Goal: Task Accomplishment & Management: Use online tool/utility

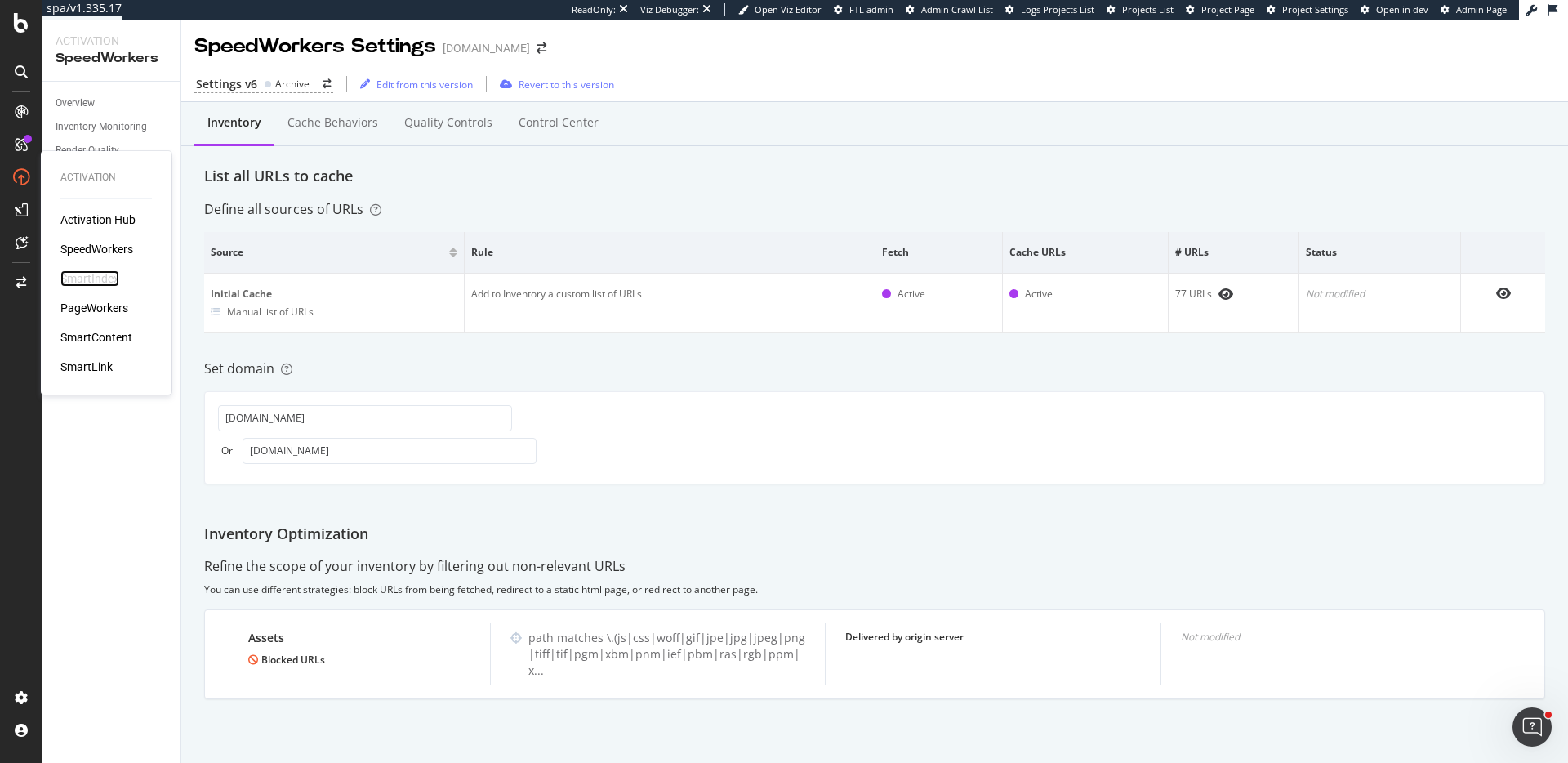
click at [92, 274] on div "SmartIndex" at bounding box center [90, 279] width 59 height 16
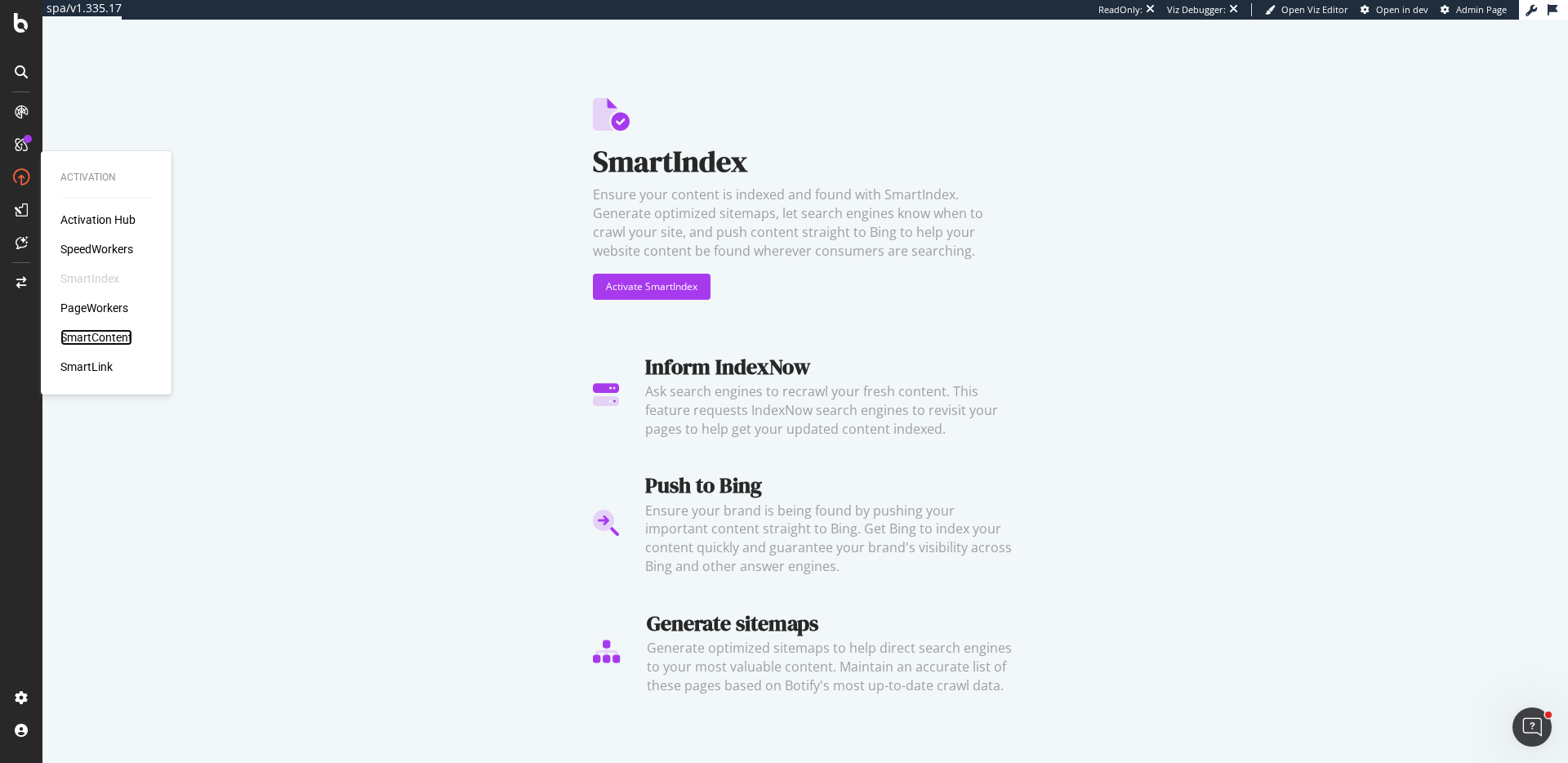
click at [104, 340] on div "SmartContent" at bounding box center [97, 337] width 72 height 16
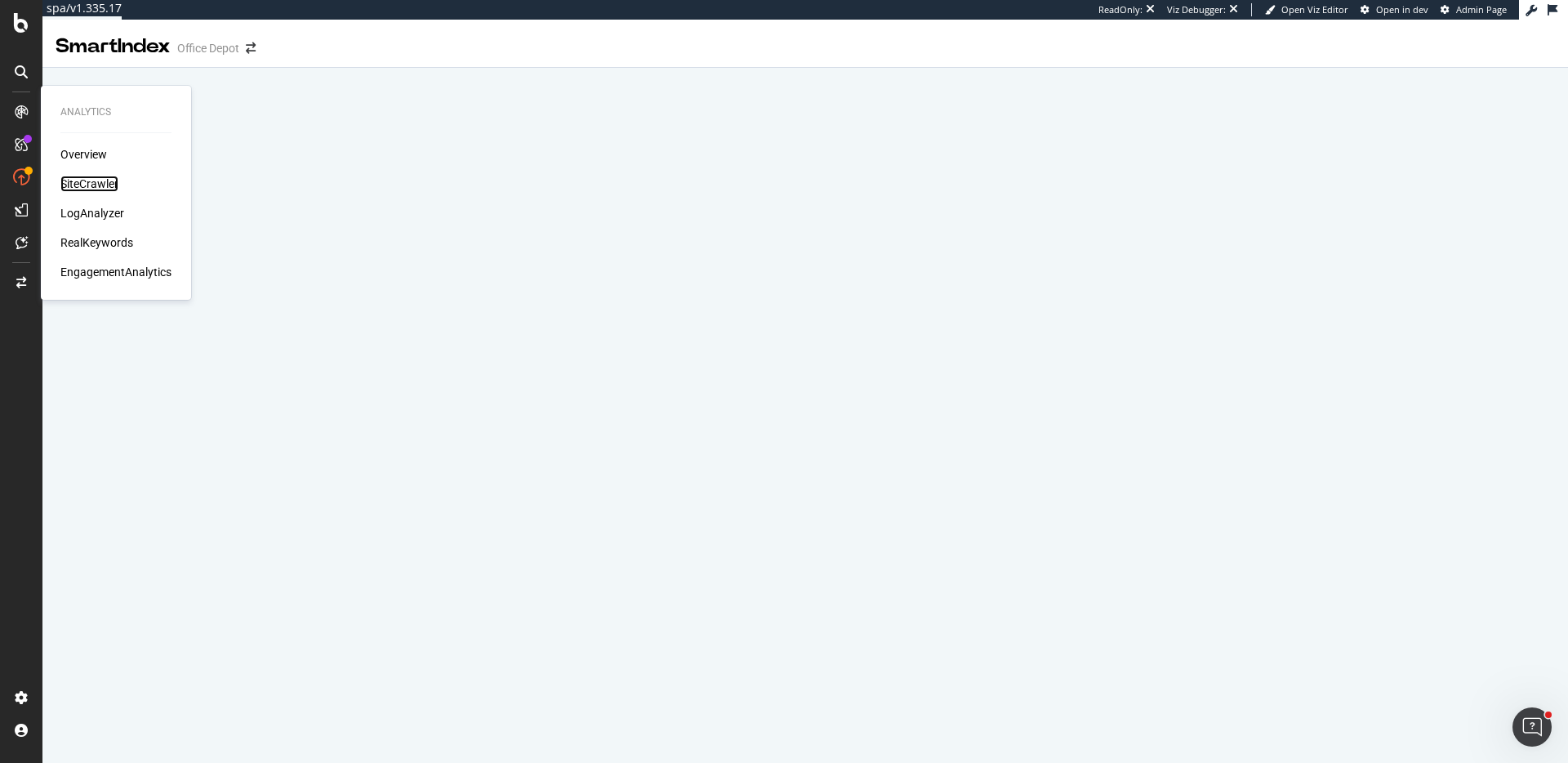
click at [104, 184] on div "SiteCrawler" at bounding box center [89, 184] width 58 height 16
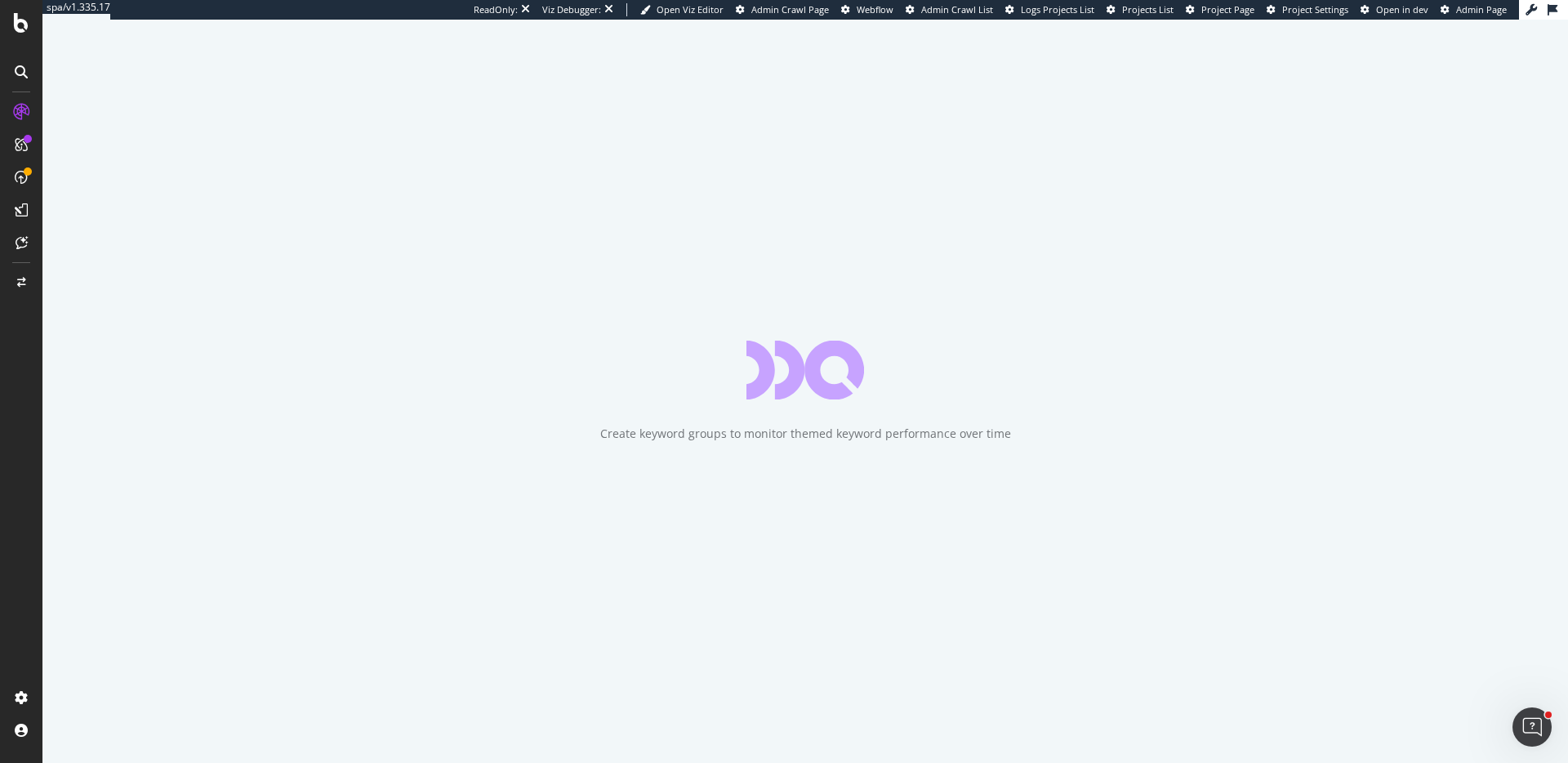
click at [1248, 7] on span "Project Page" at bounding box center [1228, 9] width 53 height 12
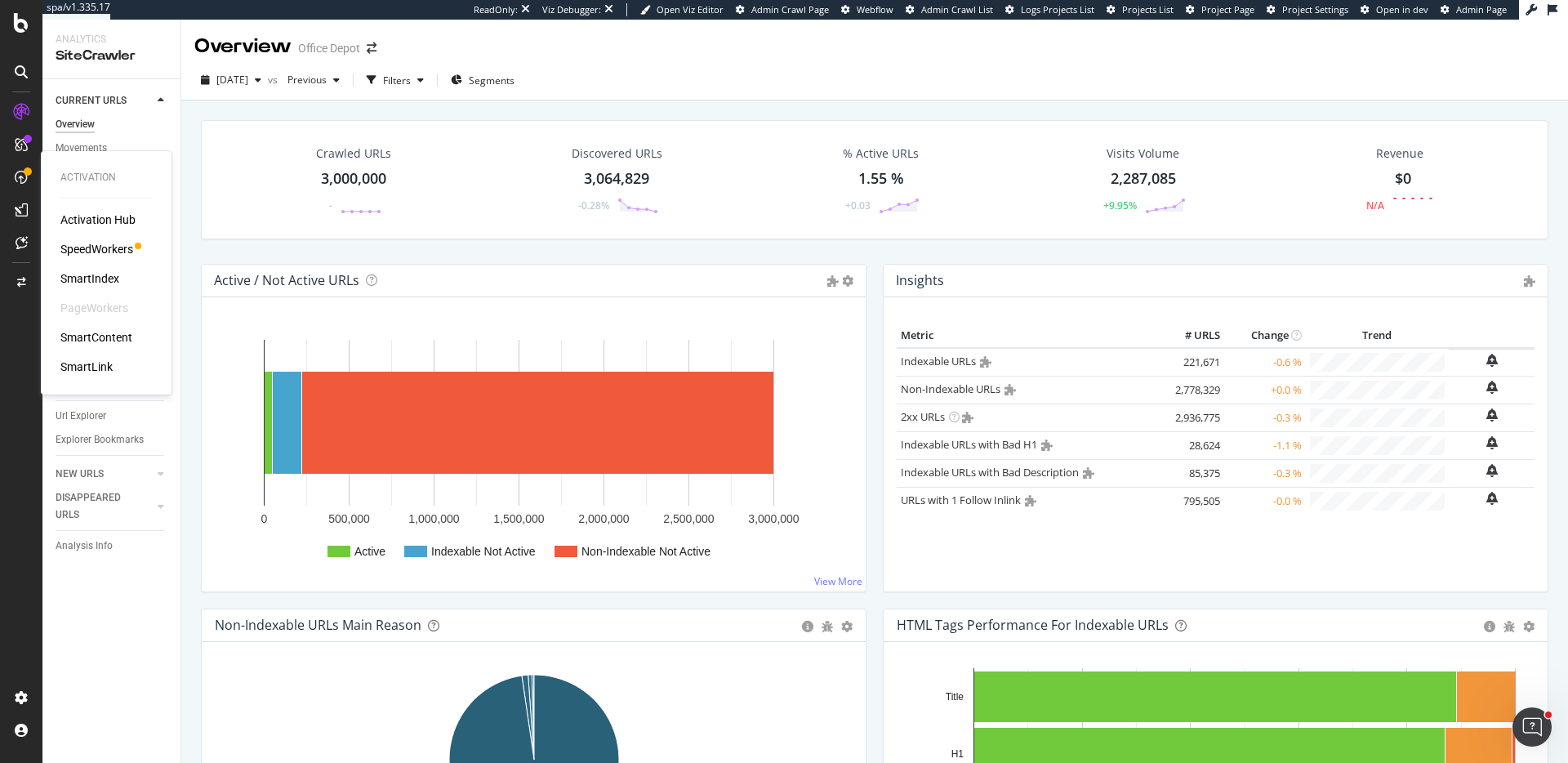
click at [98, 272] on div "SmartIndex" at bounding box center [90, 279] width 59 height 16
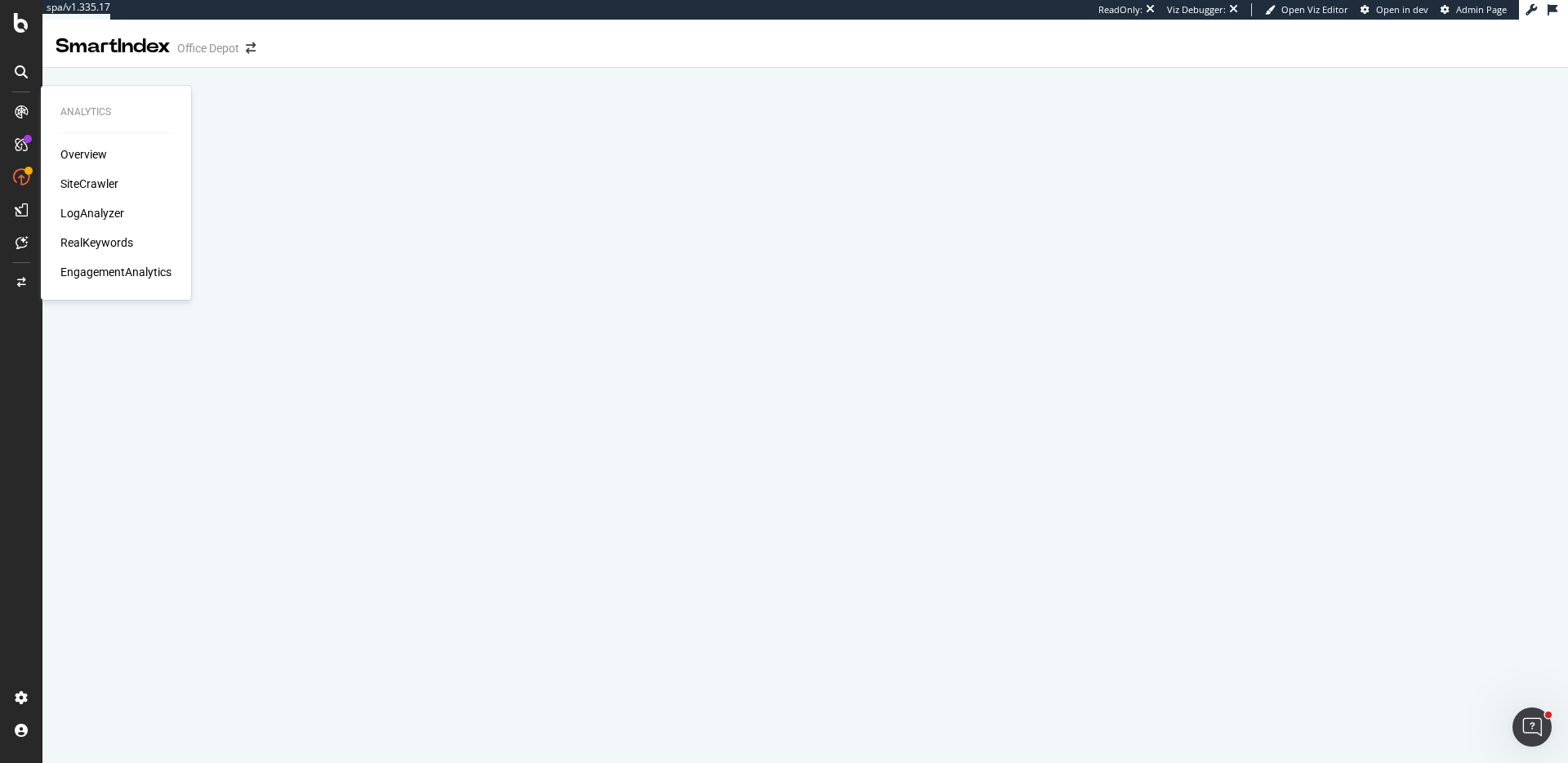
click at [91, 184] on div "SiteCrawler" at bounding box center [89, 184] width 58 height 16
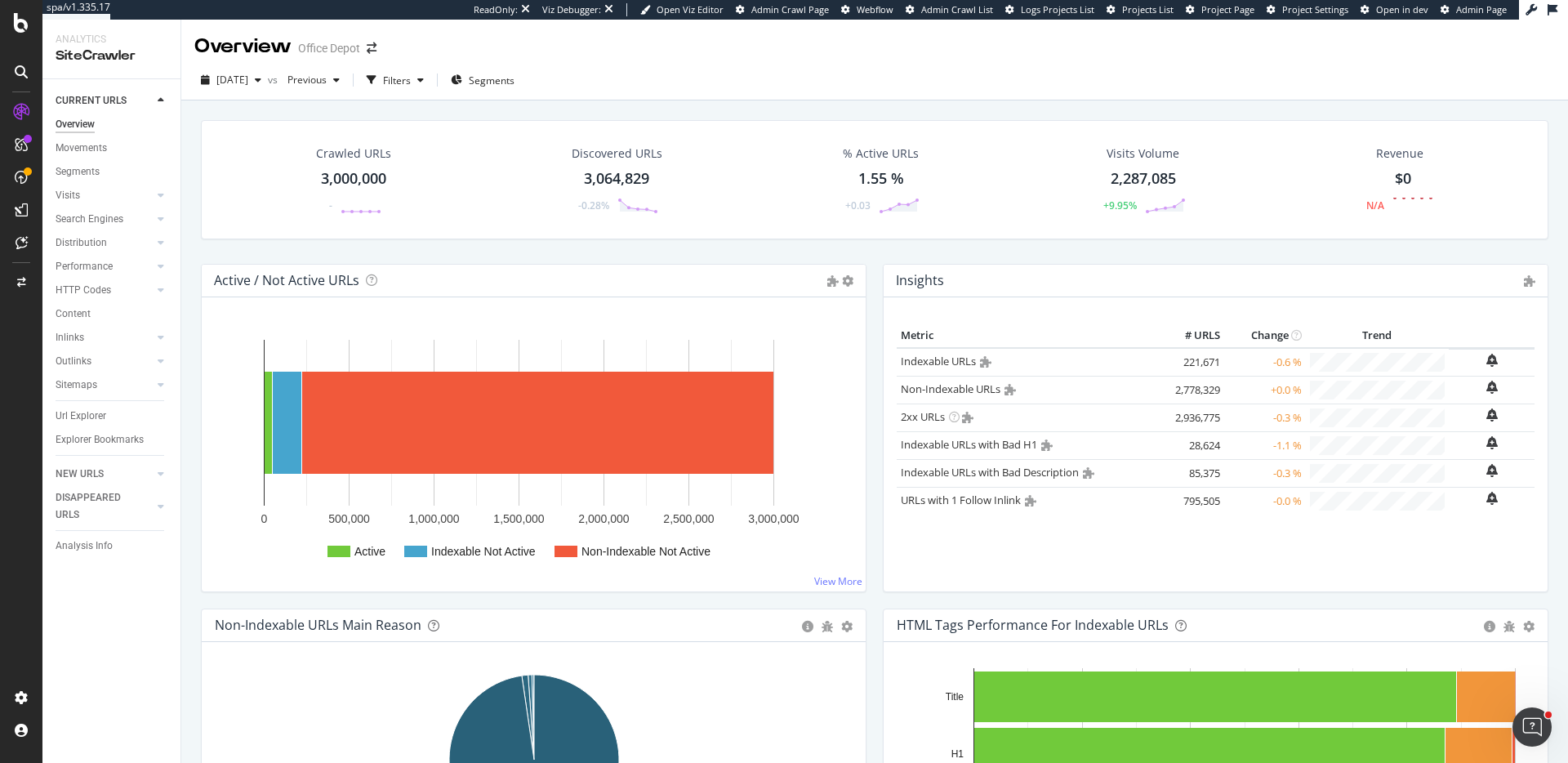
click at [1238, 10] on span "Project Page" at bounding box center [1228, 9] width 53 height 12
drag, startPoint x: 102, startPoint y: 280, endPoint x: 413, endPoint y: 4, distance: 415.8
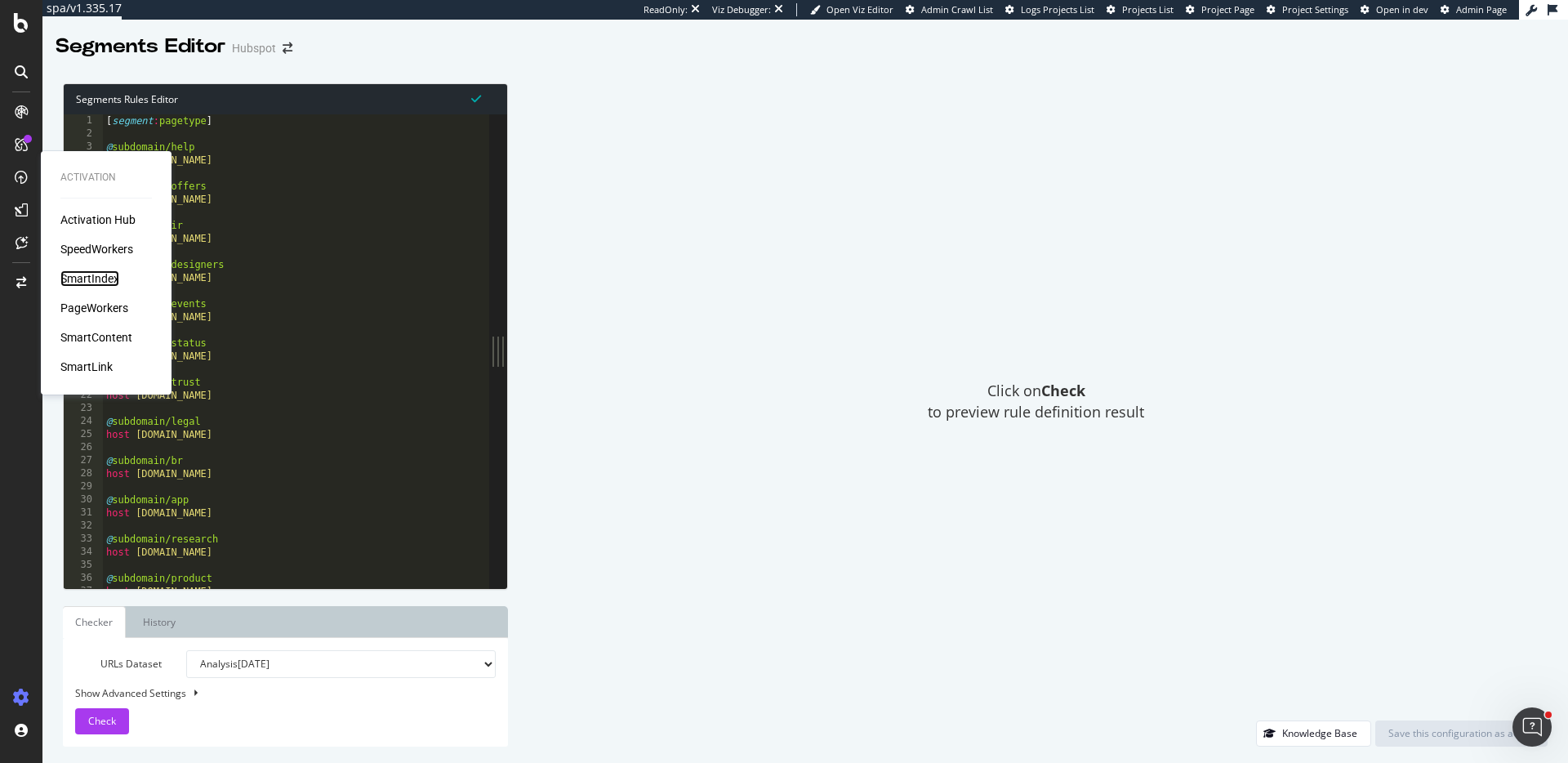
click at [94, 276] on div "SmartIndex" at bounding box center [90, 279] width 59 height 16
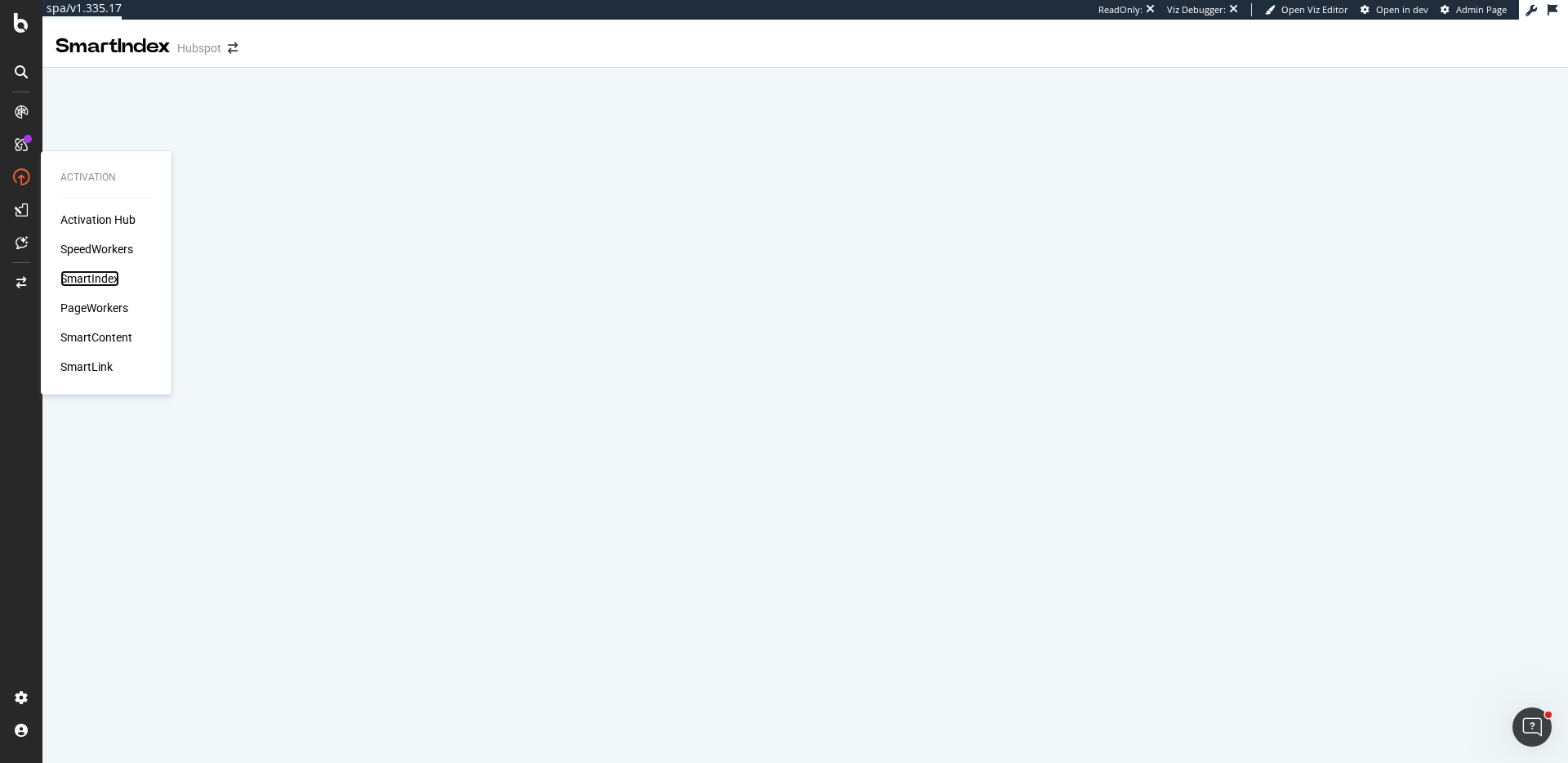
click at [109, 277] on div "SmartIndex" at bounding box center [90, 279] width 59 height 16
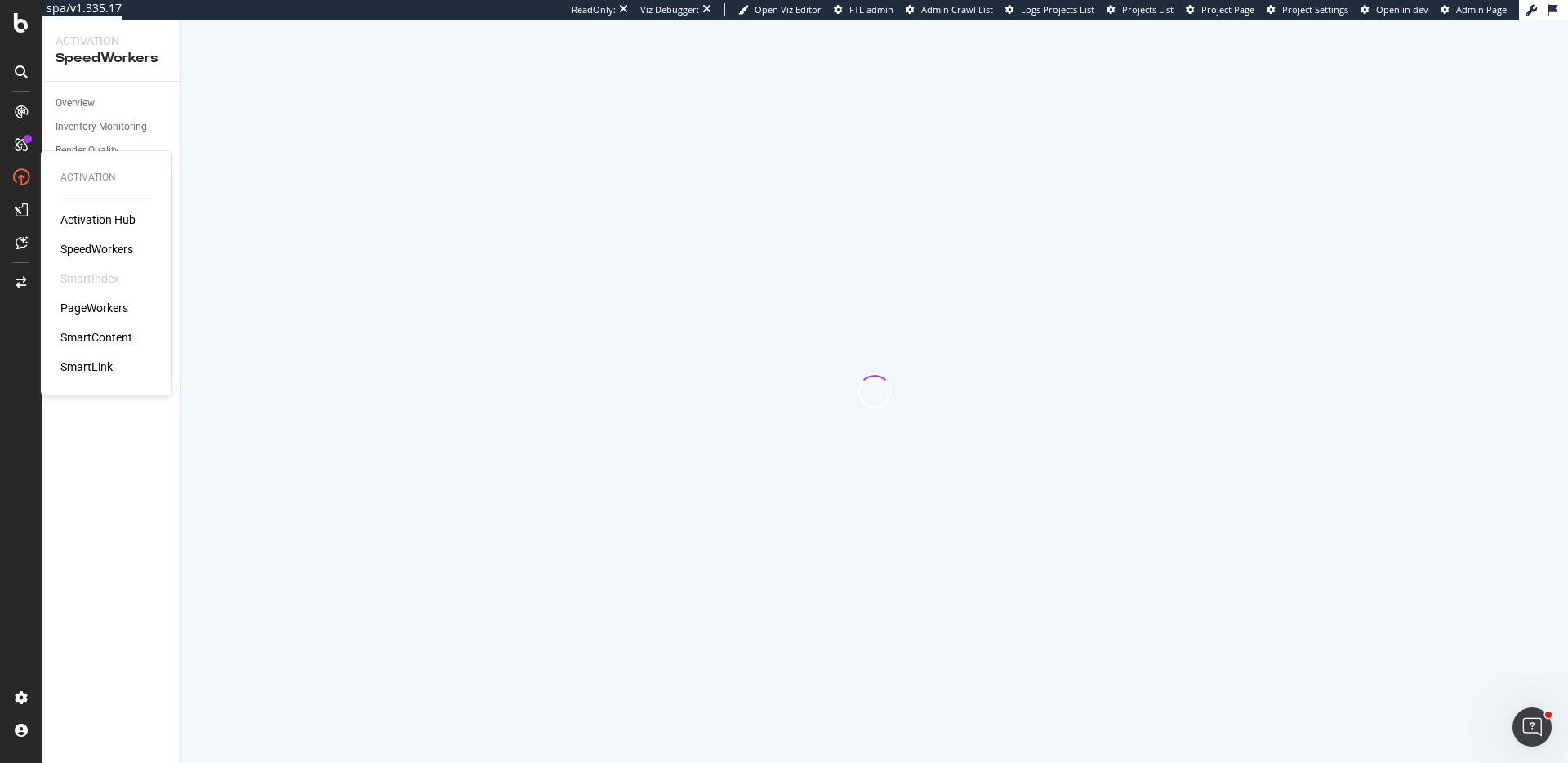
click at [110, 289] on div "Activation Hub SpeedWorkers SmartIndex PageWorkers SmartContent SmartLink" at bounding box center [107, 293] width 92 height 163
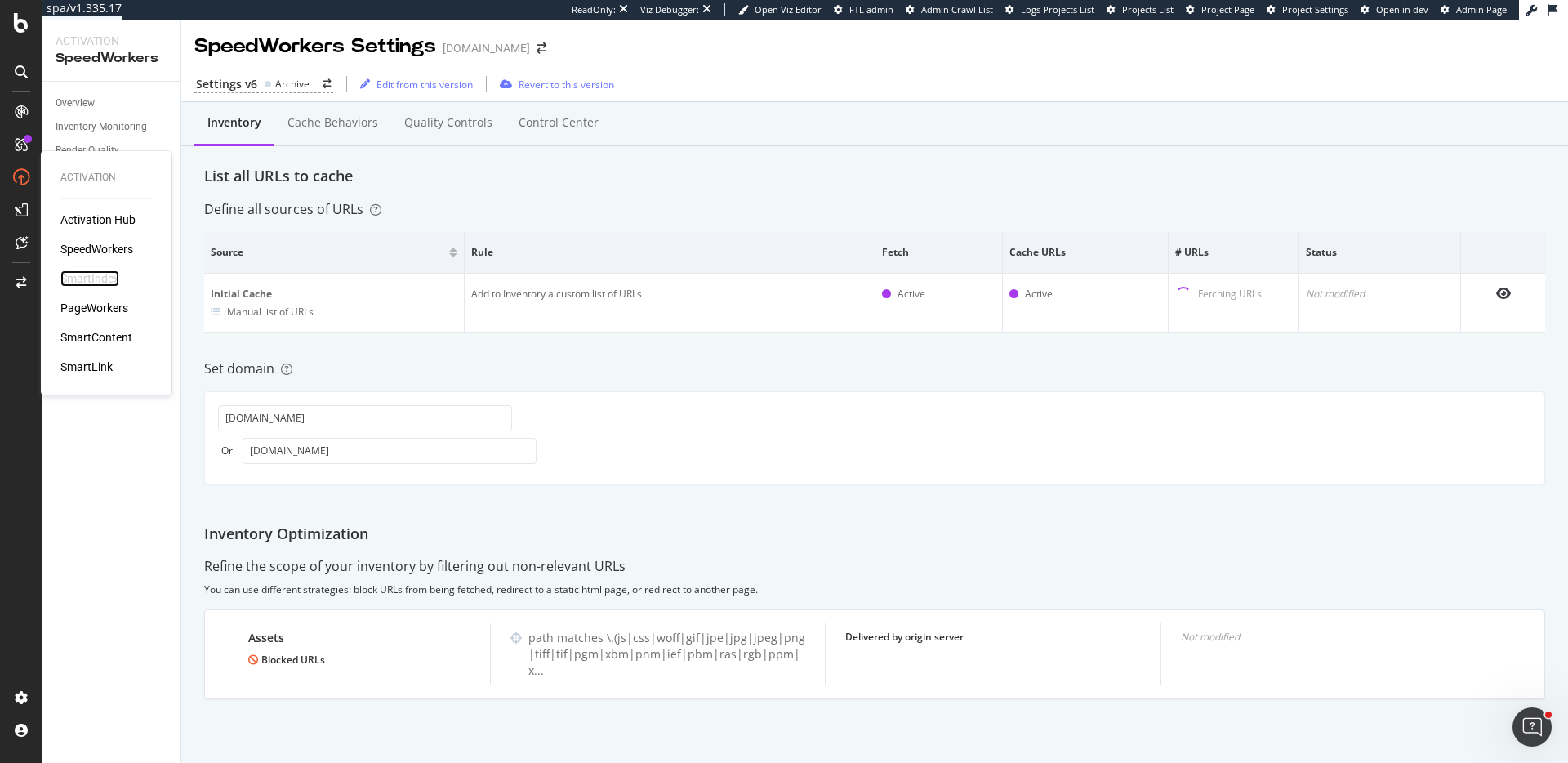
click at [100, 280] on div "SmartIndex" at bounding box center [90, 279] width 59 height 16
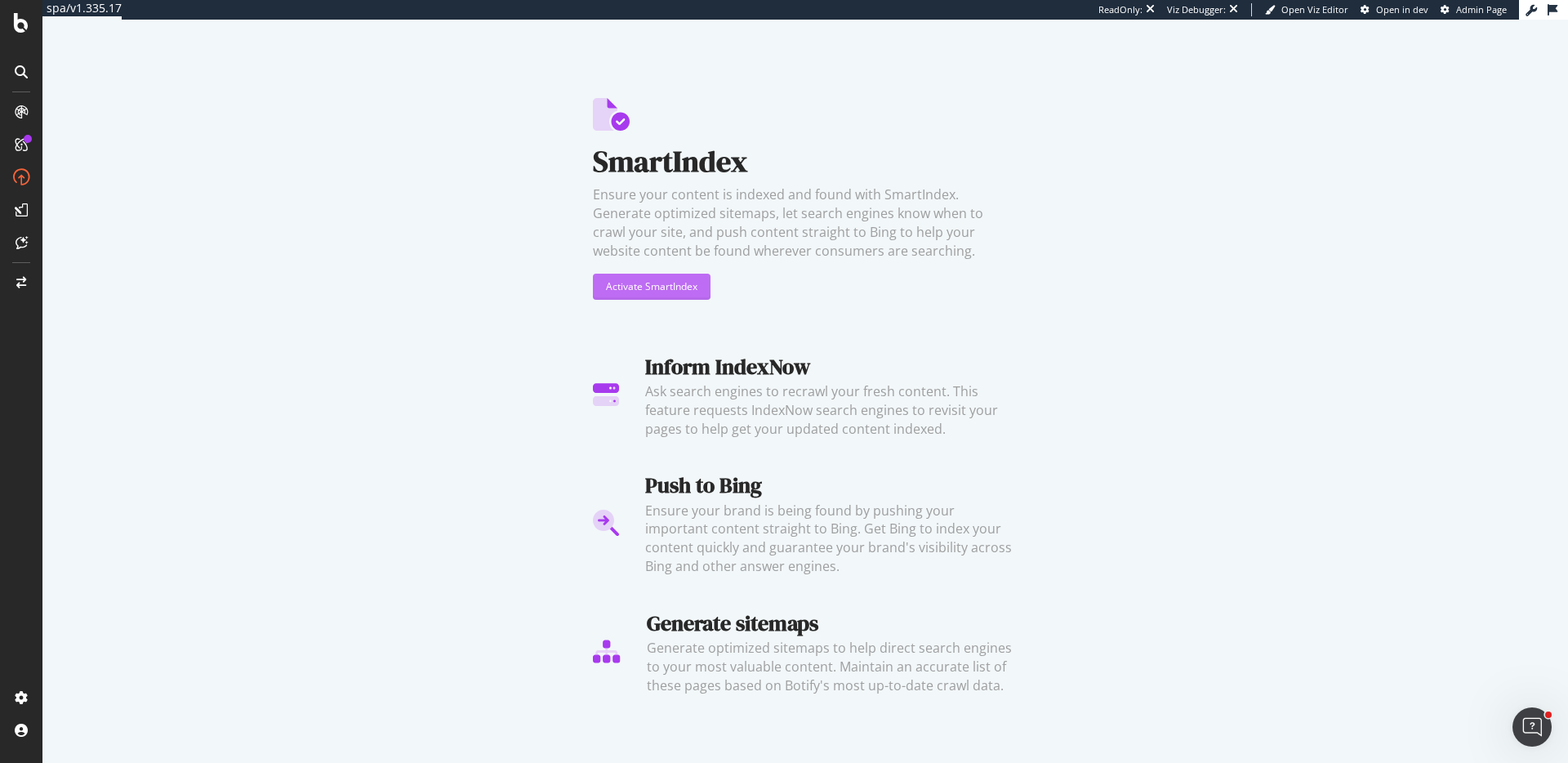
click at [671, 287] on div "Activate SmartIndex" at bounding box center [652, 286] width 92 height 14
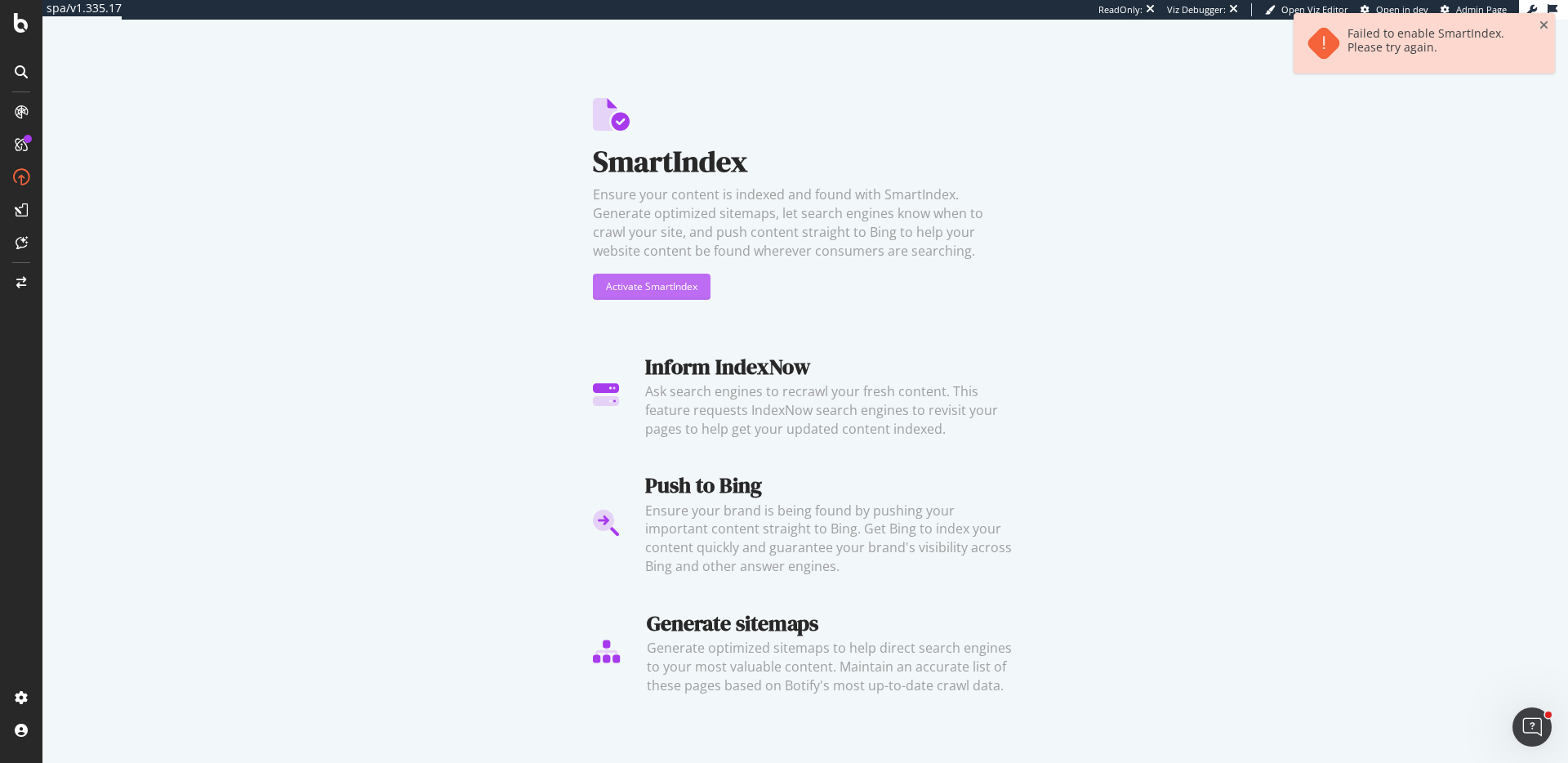
click at [671, 287] on div "Activate SmartIndex" at bounding box center [652, 286] width 92 height 14
